Goal: Book appointment/travel/reservation

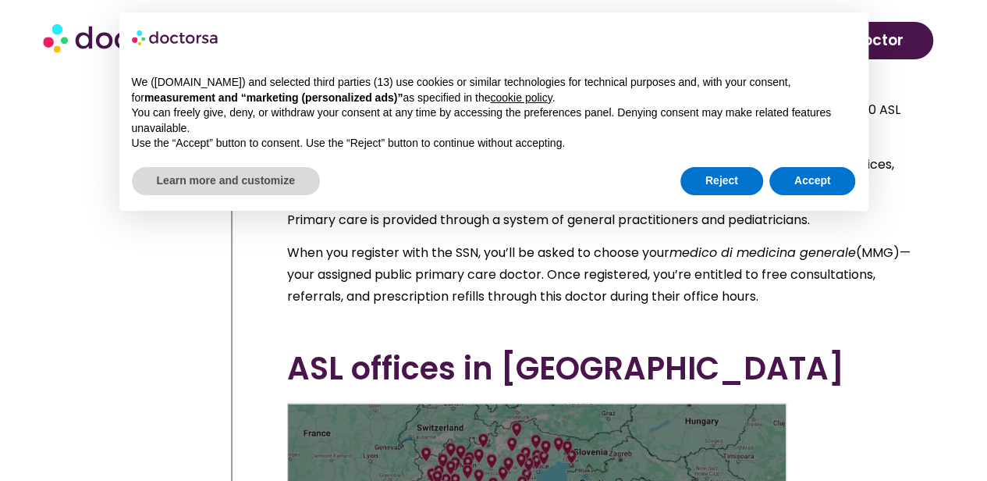
scroll to position [3783, 0]
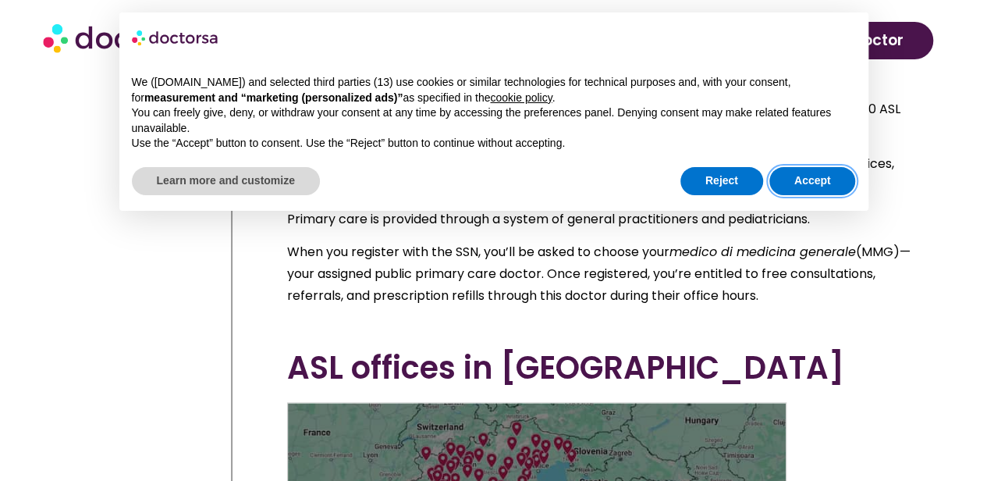
click at [823, 182] on button "Accept" at bounding box center [812, 181] width 87 height 28
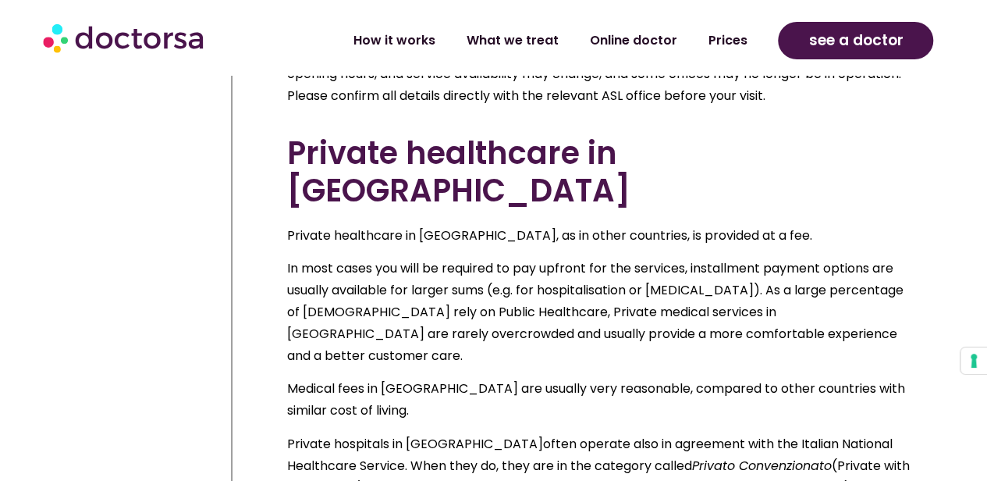
scroll to position [4557, 0]
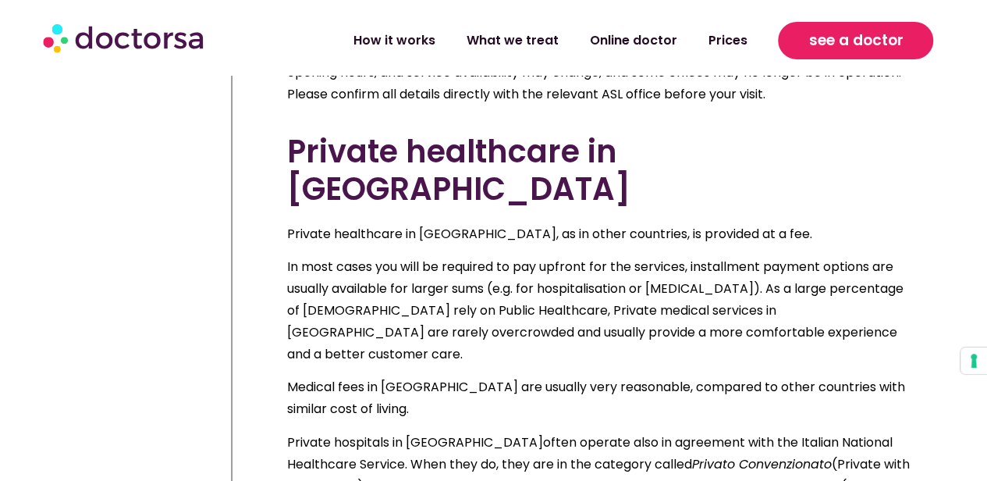
click at [886, 47] on span "see a doctor" at bounding box center [855, 40] width 94 height 25
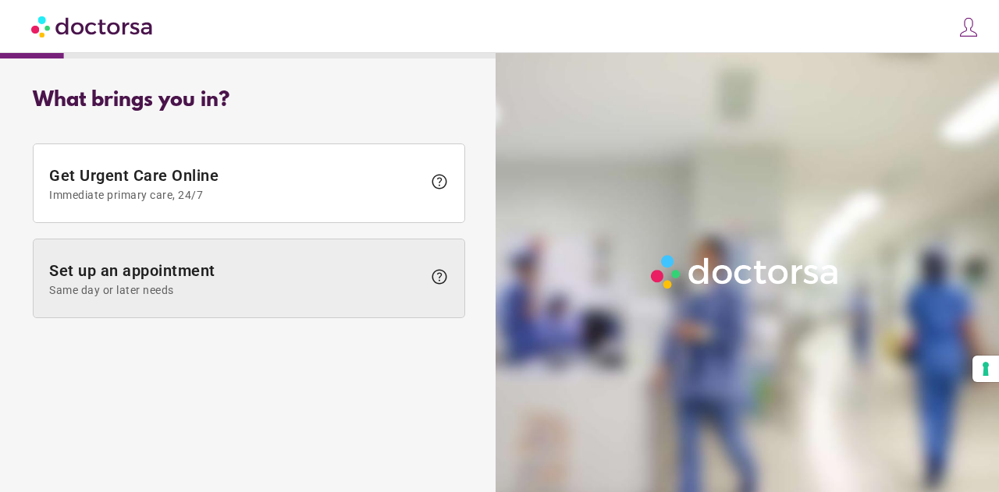
click at [148, 289] on span "Same day or later needs" at bounding box center [235, 290] width 373 height 12
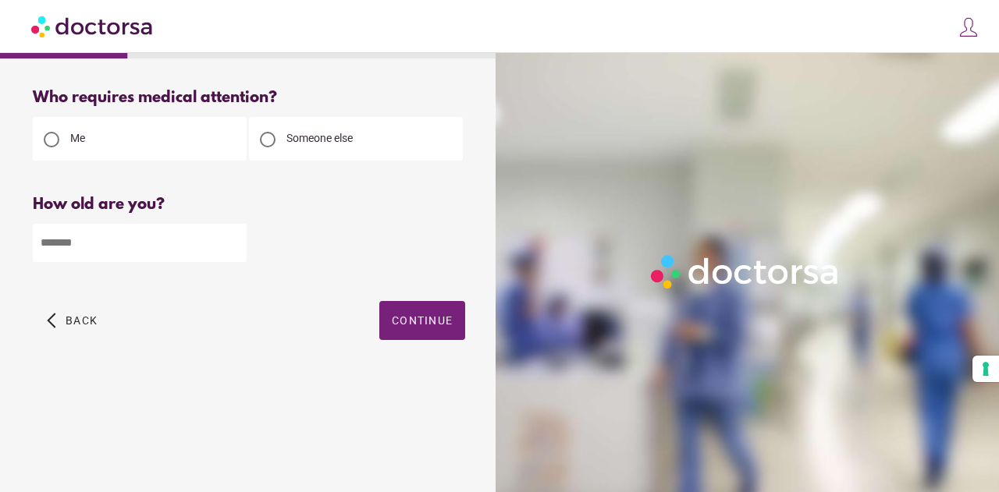
click at [119, 240] on input "number" at bounding box center [140, 243] width 214 height 38
type input "**"
click at [429, 327] on span "Continue" at bounding box center [422, 320] width 61 height 12
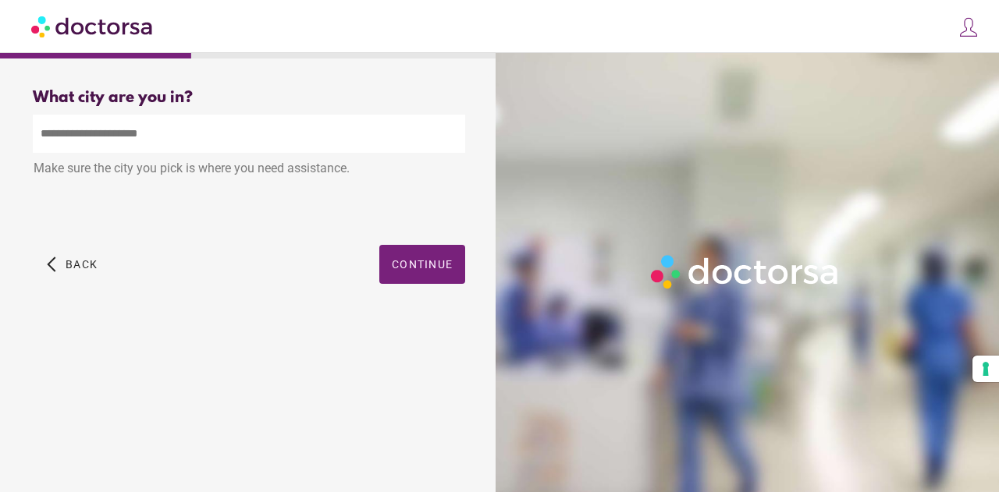
click at [200, 140] on input "text" at bounding box center [249, 134] width 432 height 38
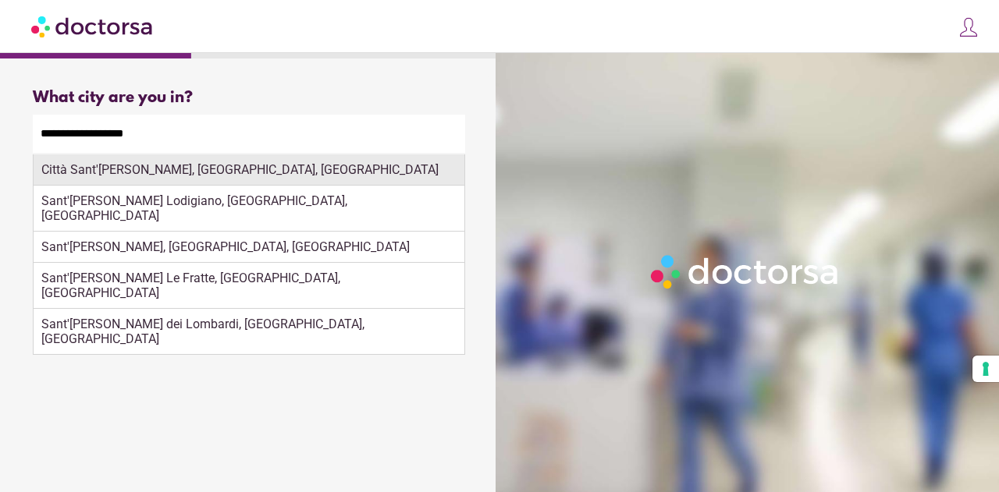
click at [208, 176] on div "Città Sant'Angelo, Pescara, Italy" at bounding box center [249, 170] width 431 height 31
type input "**********"
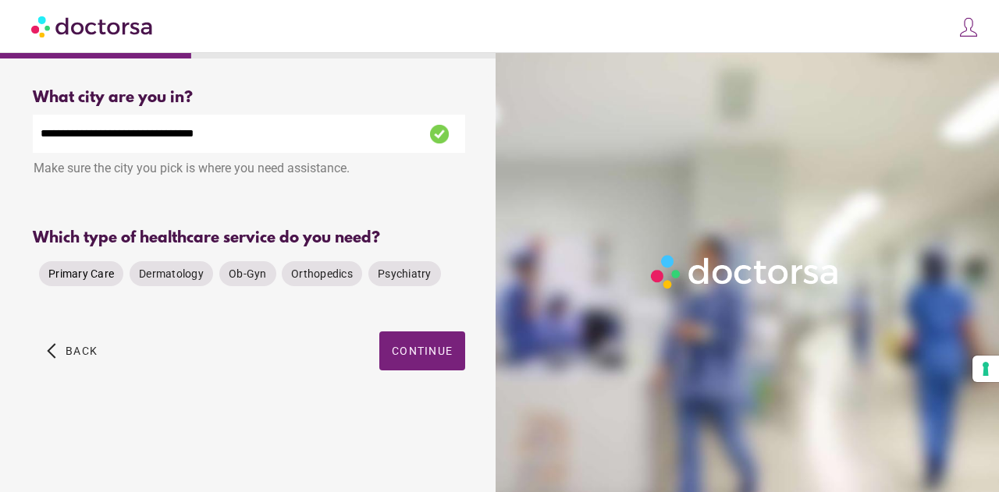
click at [69, 280] on span "Primary Care" at bounding box center [81, 274] width 66 height 12
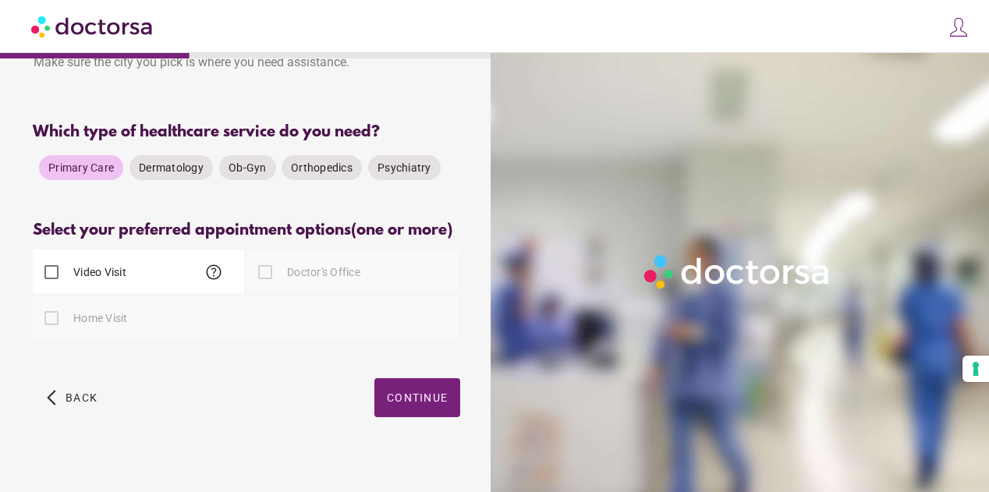
scroll to position [121, 0]
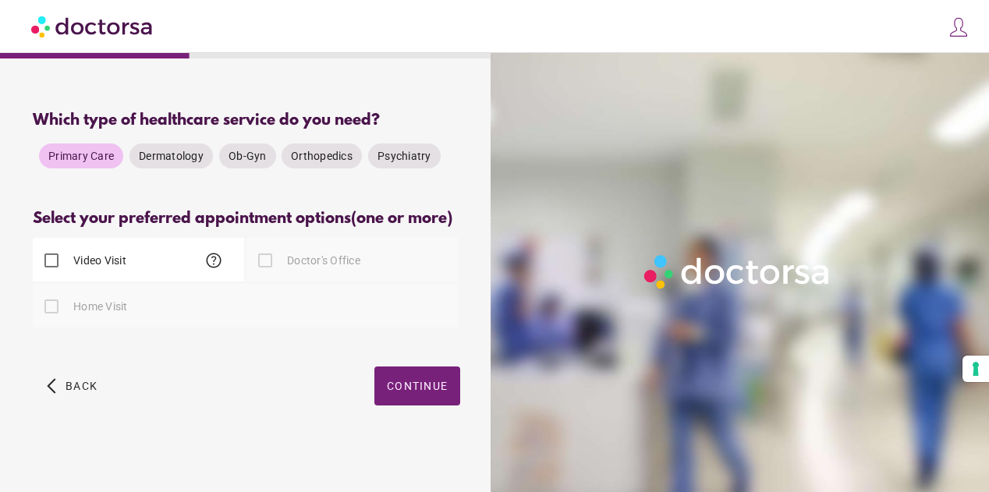
click at [289, 265] on label "Doctor's Office" at bounding box center [322, 261] width 76 height 16
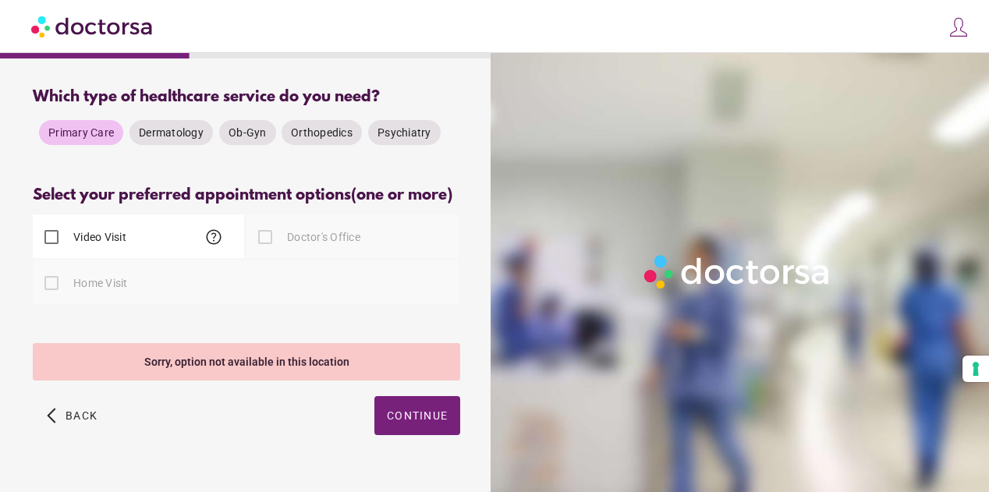
scroll to position [174, 0]
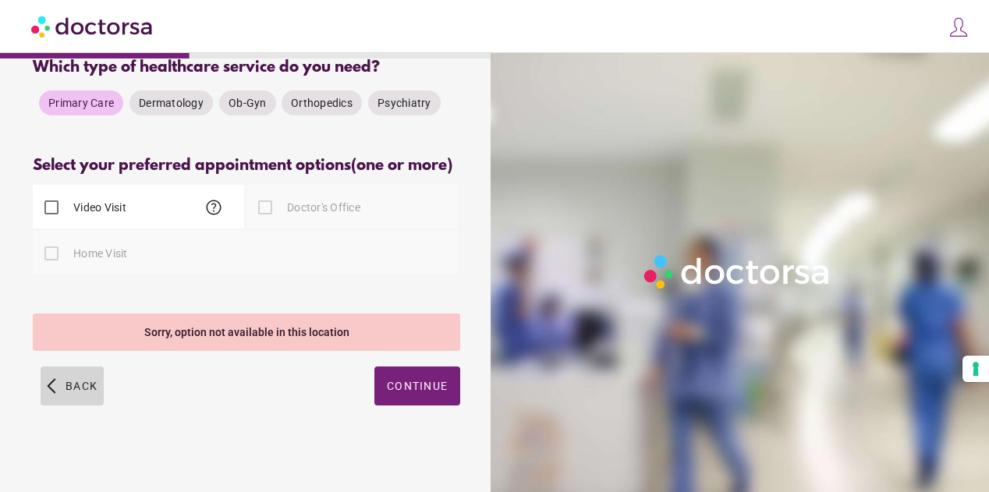
click at [70, 393] on span "button" at bounding box center [72, 386] width 63 height 39
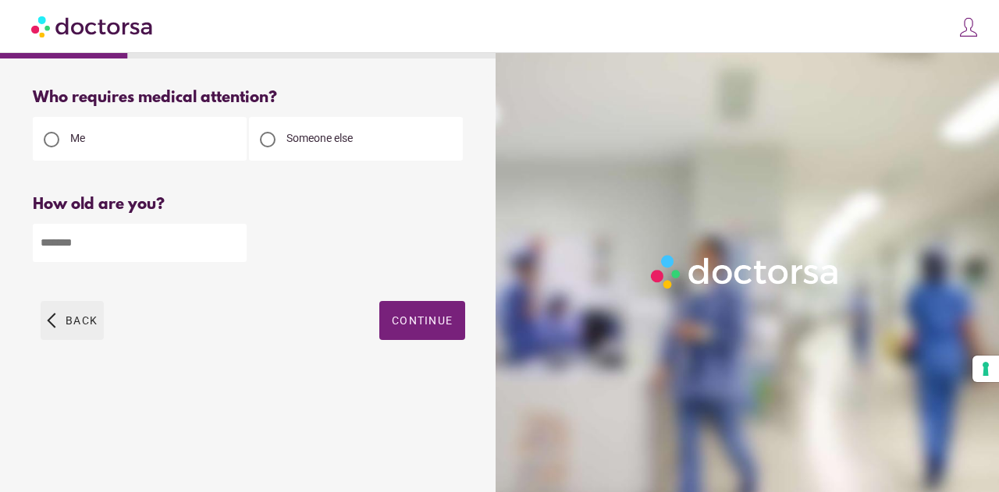
click at [61, 336] on span "button" at bounding box center [72, 320] width 63 height 39
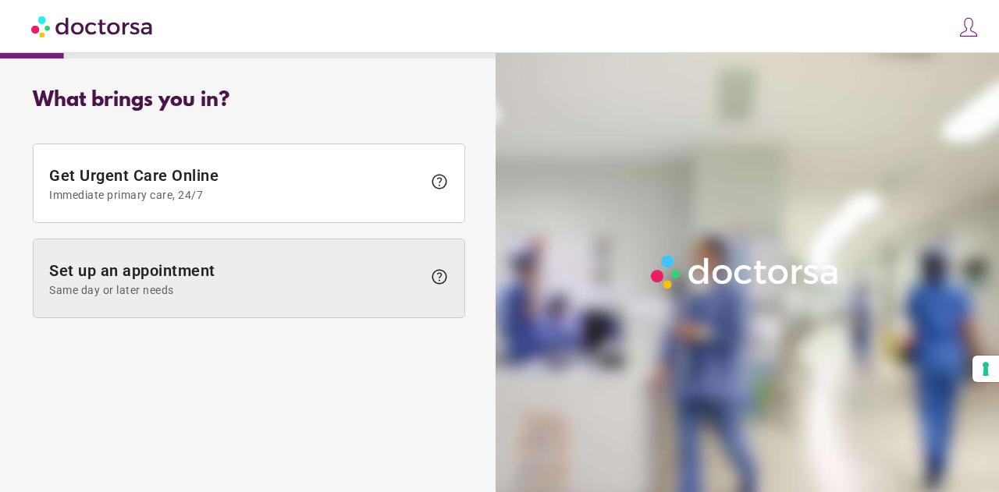
click at [187, 282] on span "Set up an appointment Same day or later needs" at bounding box center [235, 278] width 373 height 35
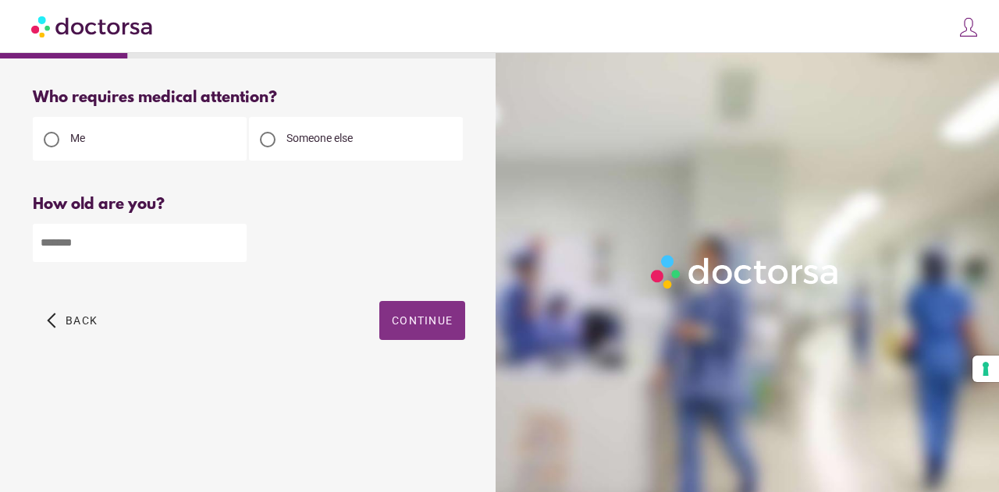
click at [413, 327] on span "Continue" at bounding box center [422, 320] width 61 height 12
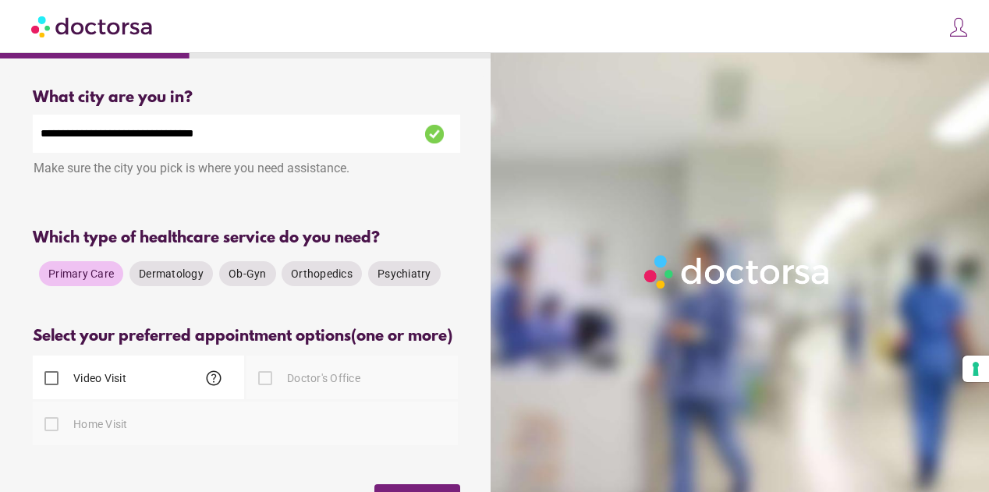
click at [273, 385] on div at bounding box center [265, 378] width 31 height 31
click at [322, 280] on span "Orthopedics" at bounding box center [322, 274] width 62 height 12
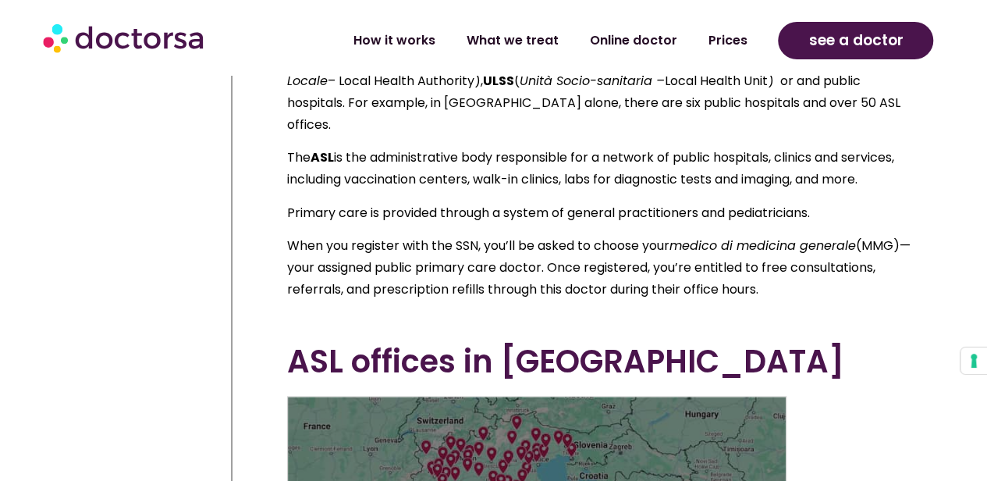
scroll to position [3783, 0]
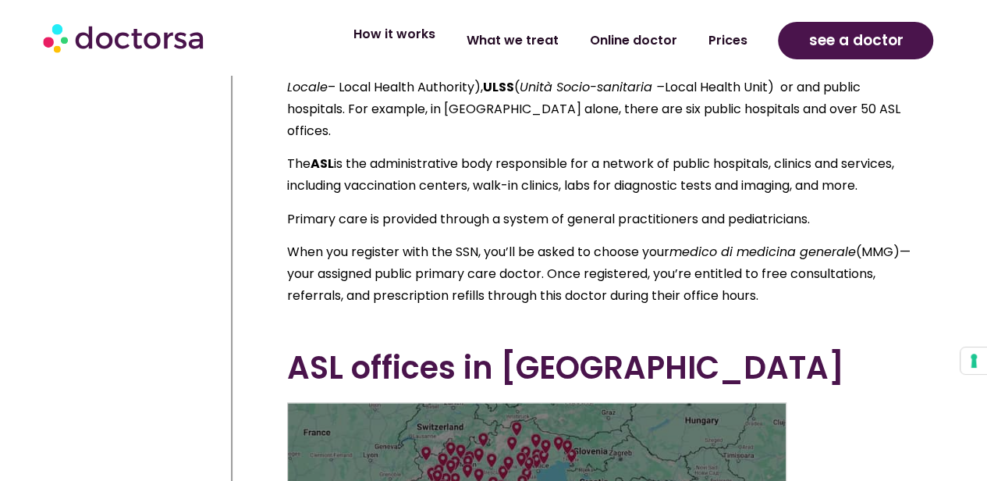
click at [410, 47] on link "How it works" at bounding box center [393, 34] width 113 height 36
